Goal: Check status: Check status

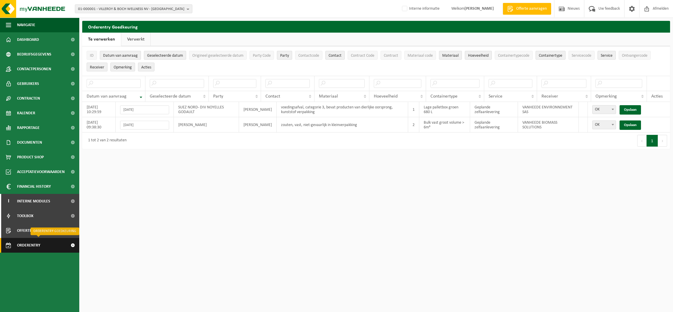
click at [24, 246] on span "Orderentry Goedkeuring" at bounding box center [41, 245] width 49 height 15
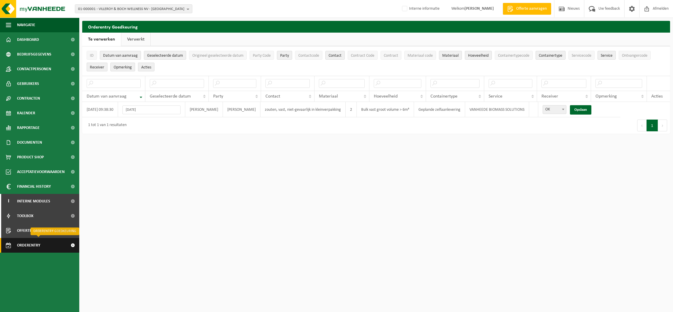
click at [38, 246] on span "Orderentry Goedkeuring" at bounding box center [41, 245] width 49 height 15
click at [118, 8] on span "01-000001 - VILLEROY & BOCH WELLNESS NV - [GEOGRAPHIC_DATA]" at bounding box center [131, 9] width 106 height 9
click at [37, 245] on span "Orderentry Goedkeuring" at bounding box center [41, 245] width 49 height 15
